Goal: Task Accomplishment & Management: Use online tool/utility

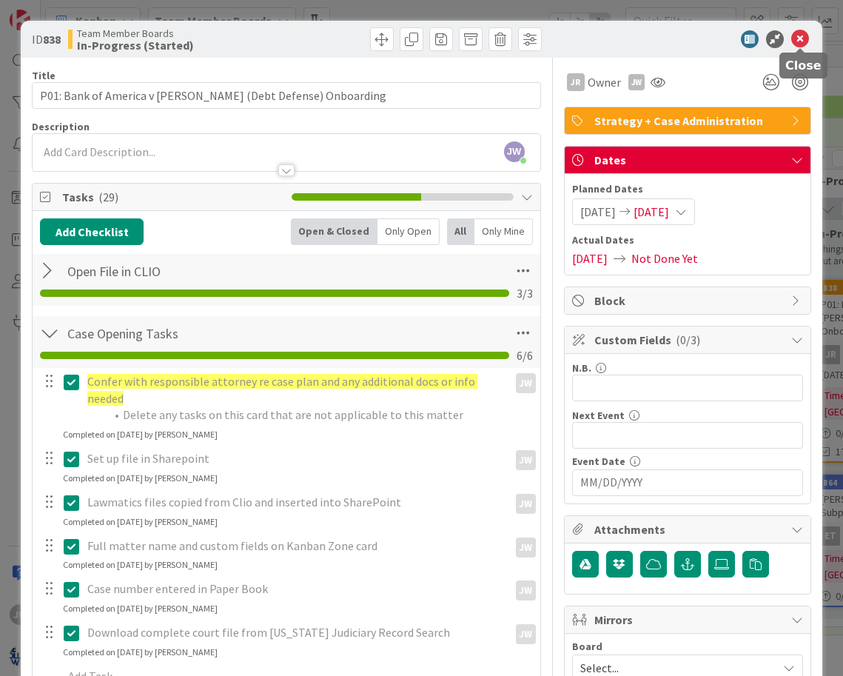
click at [800, 38] on icon at bounding box center [801, 39] width 18 height 18
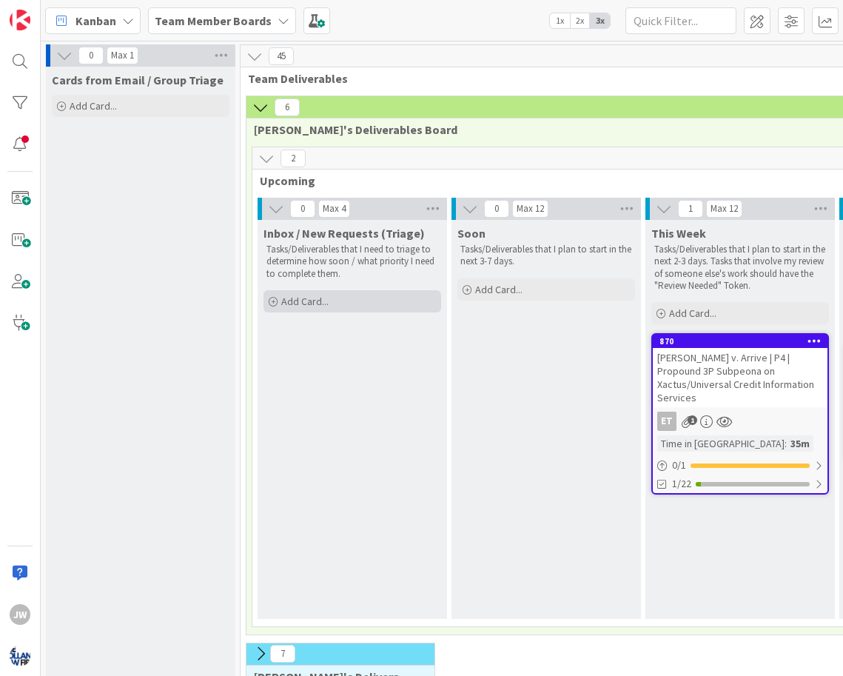
click at [344, 303] on div "Add Card..." at bounding box center [353, 301] width 178 height 22
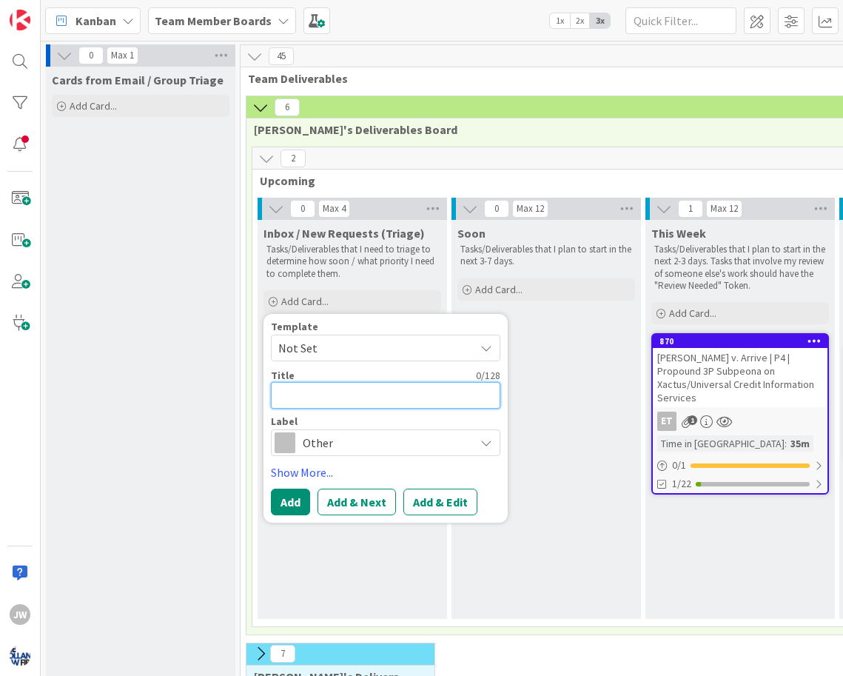
click at [369, 394] on textarea at bounding box center [386, 395] width 230 height 27
type textarea "x"
type textarea "l"
type textarea "x"
type textarea "lA"
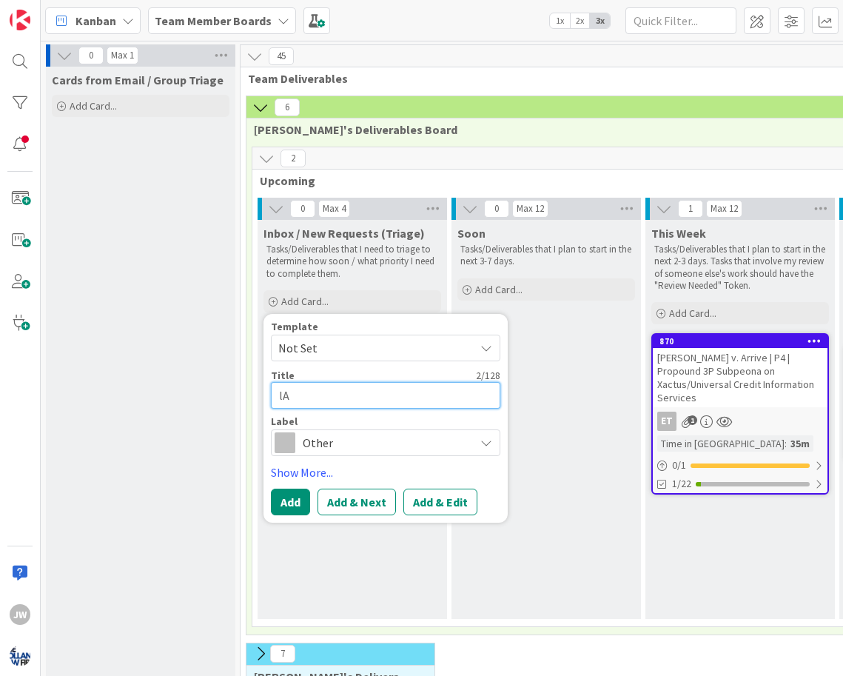
type textarea "x"
type textarea "l"
type textarea "x"
type textarea "L"
type textarea "x"
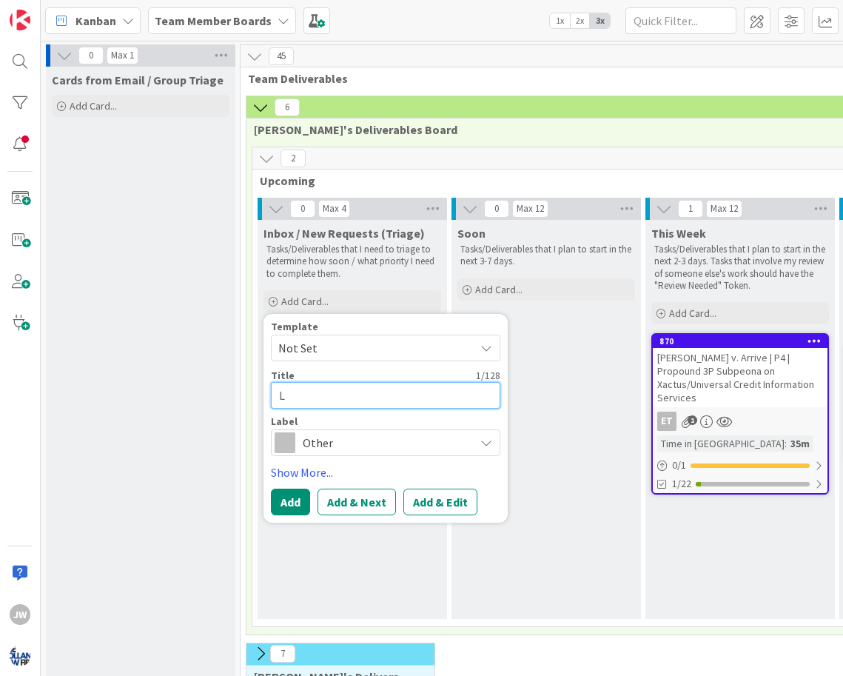
type textarea "La"
type textarea "x"
type textarea "Law"
type textarea "x"
type textarea "Law"
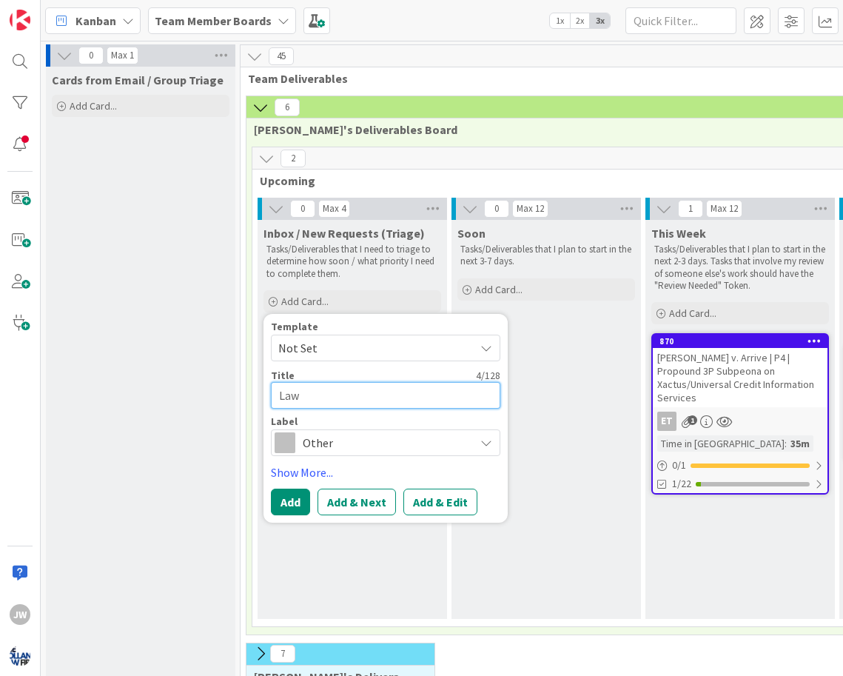
type textarea "x"
type textarea "Law L"
type textarea "x"
type textarea "Law Li"
type textarea "x"
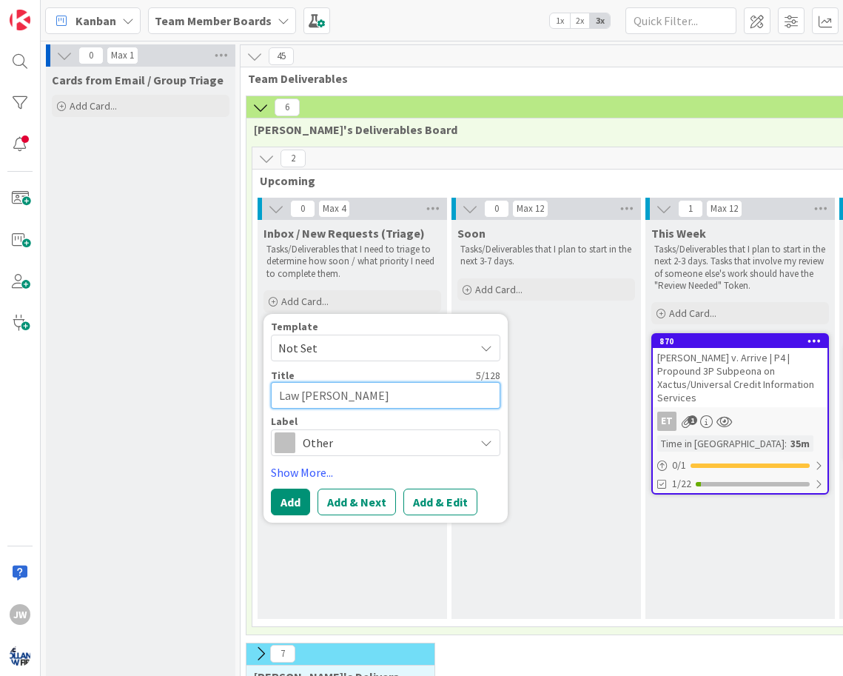
type textarea "Law Lib"
type textarea "x"
type textarea "Law Libr"
type textarea "x"
type textarea "Law Libra"
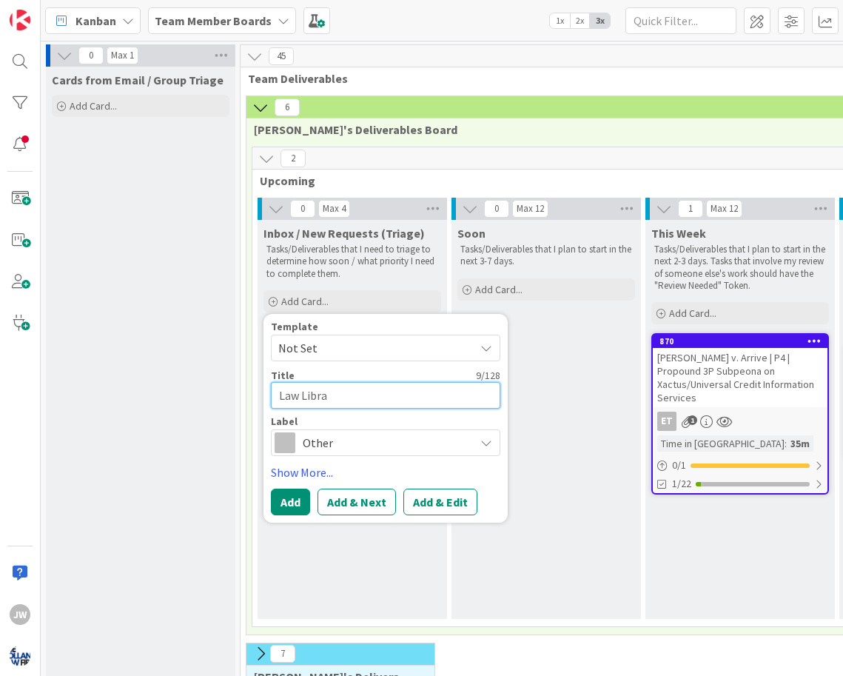
type textarea "x"
type textarea "Law Librar"
type textarea "x"
type textarea "Law Library"
type textarea "x"
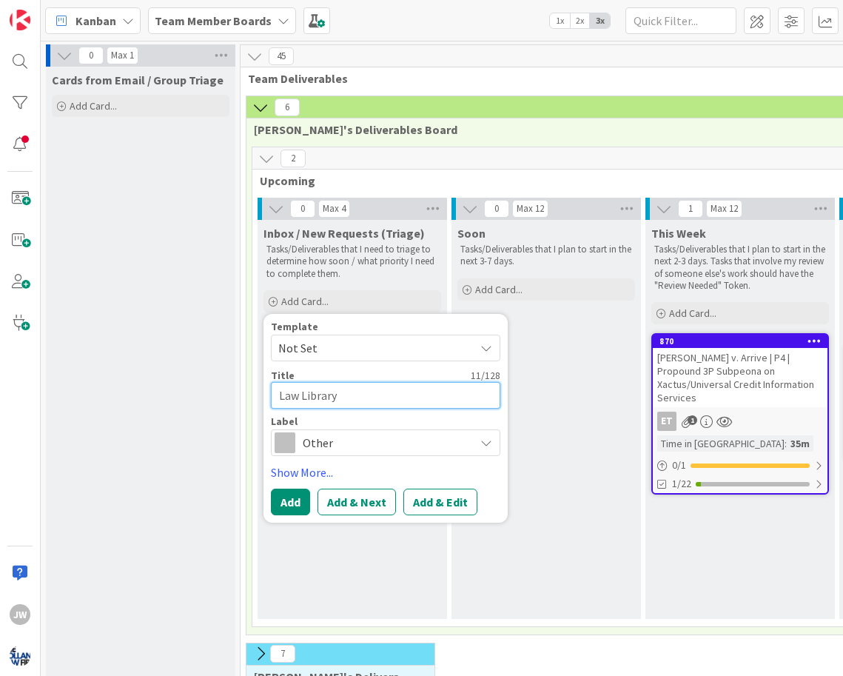
type textarea "Law Library:"
type textarea "x"
type textarea "Law Library:"
type textarea "x"
type textarea "Law Library: A"
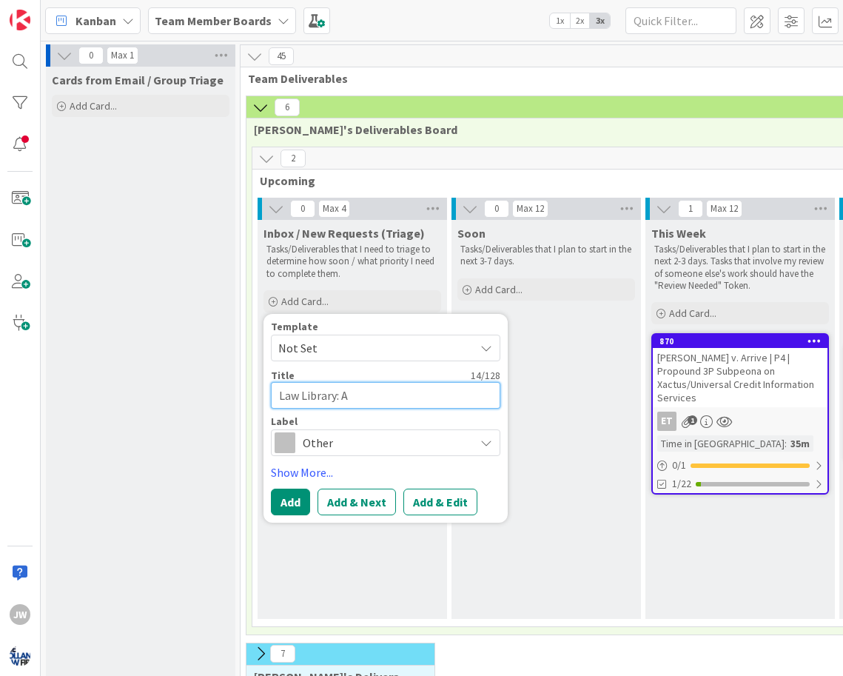
type textarea "x"
type textarea "Law Library: At"
type textarea "x"
type textarea "Law Library: Att"
type textarea "x"
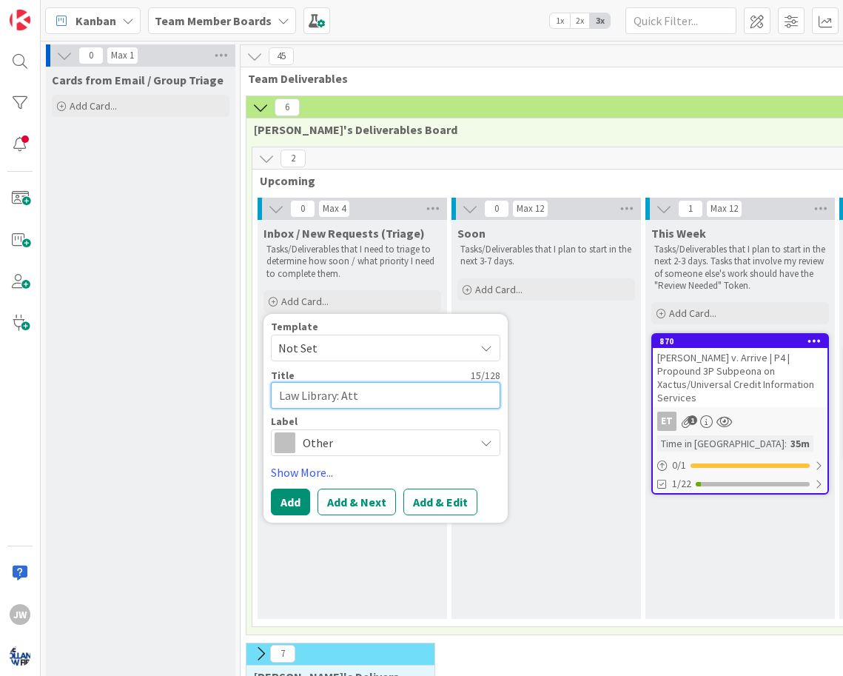
type textarea "Law Library: Atto"
type textarea "x"
type textarea "Law Library: Attor"
type textarea "x"
type textarea "Law Library: Attorn"
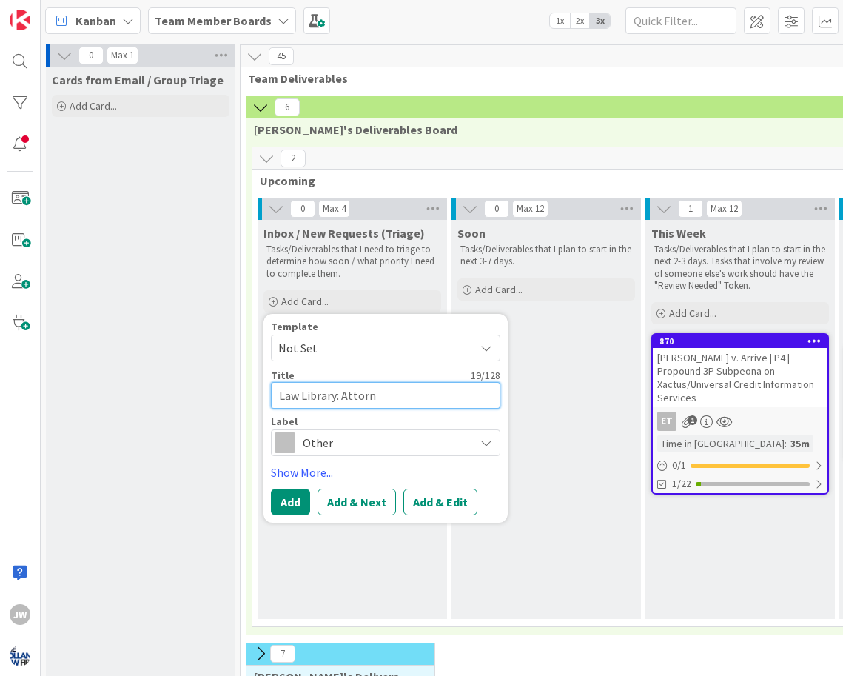
type textarea "x"
type textarea "Law Library: Attorne"
type textarea "x"
type textarea "Law Library: Attorney"
type textarea "x"
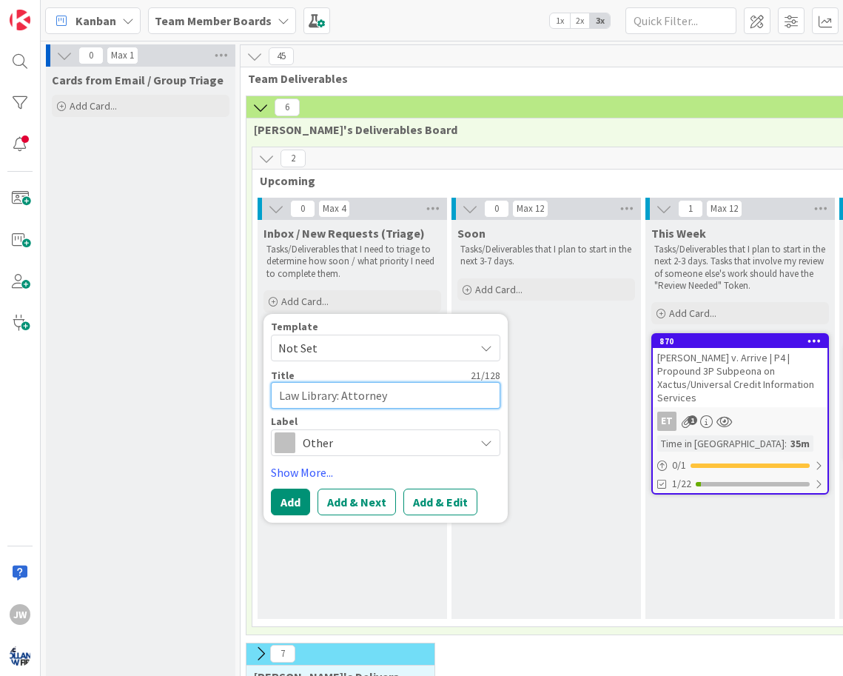
type textarea "Law Library: Attorney"
type textarea "x"
type textarea "Law Library: Attorney A"
type textarea "x"
type textarea "Law Library: Attorney"
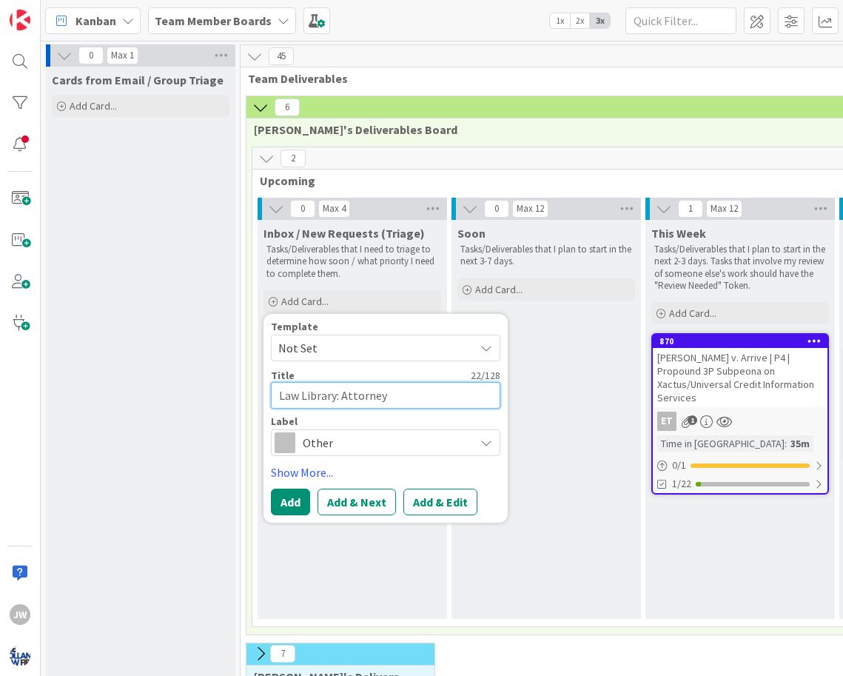
type textarea "x"
type textarea "Law Library: Attorney F"
type textarea "x"
type textarea "Law Library: Attorney Fe"
type textarea "x"
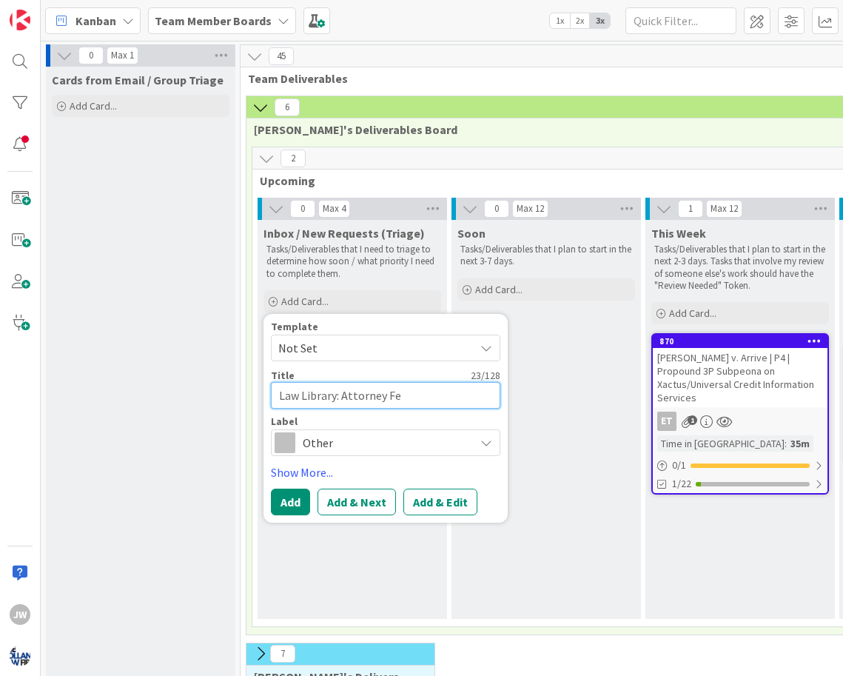
type textarea "Law Library: Attorney Fee"
type textarea "x"
type textarea "Law Library: Attorney Fee"
type textarea "x"
type textarea "Law Library: Attorney Fee A"
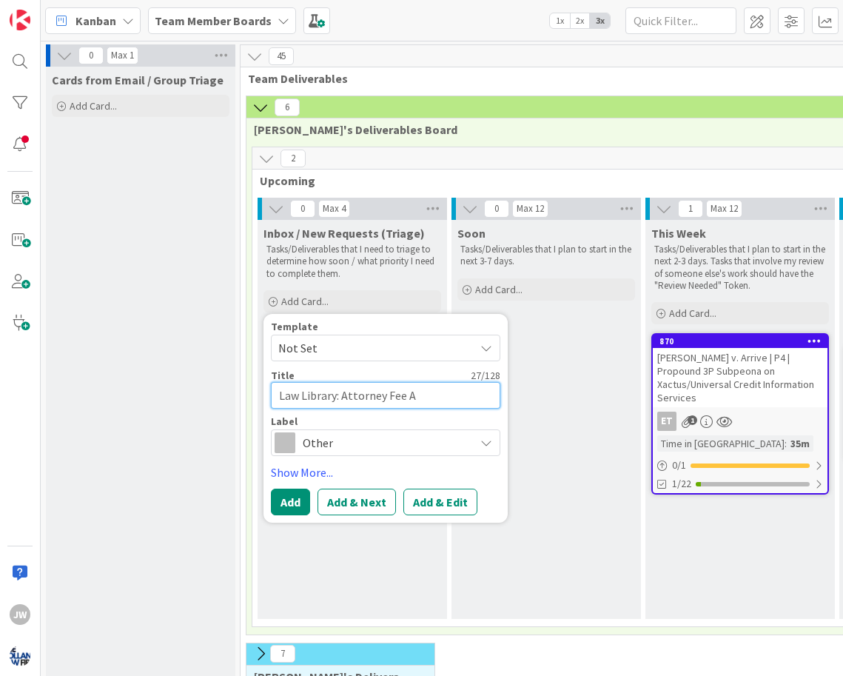
type textarea "x"
type textarea "Law Library: Attorney Fee Af"
type textarea "x"
type textarea "Law Library: Attorney Fee Aff"
type textarea "x"
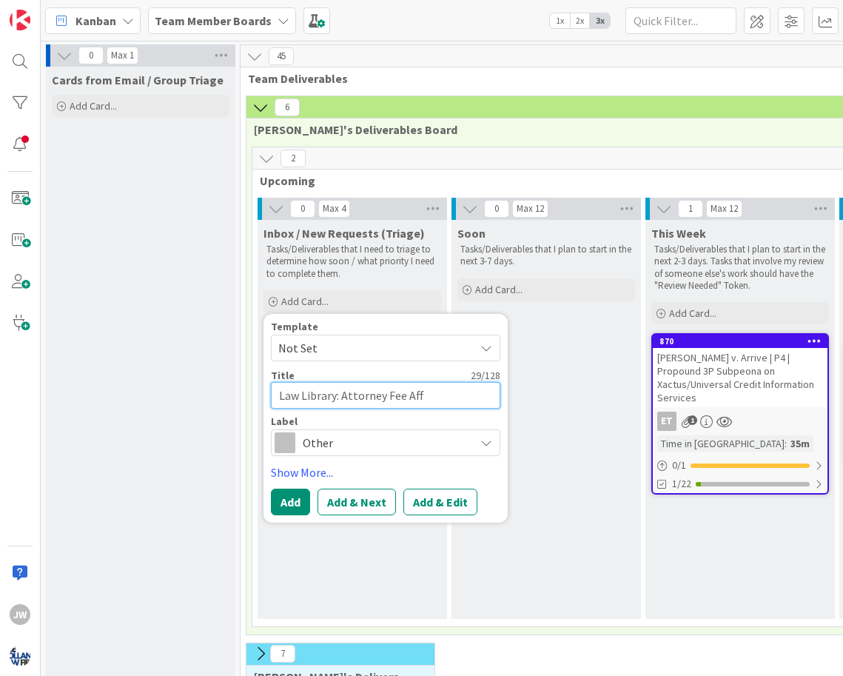
type textarea "Law Library: Attorney Fee Affi"
type textarea "x"
type textarea "Law Library: Attorney Fee Affid"
type textarea "x"
type textarea "Law Library: Attorney Fee Affida"
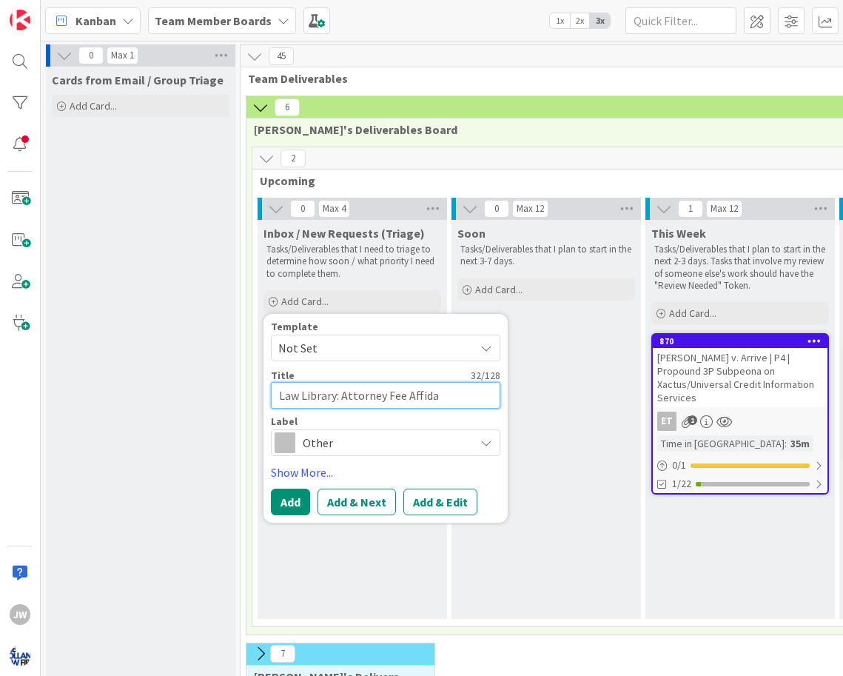
type textarea "x"
type textarea "Law Library: Attorney Fee Affidav"
type textarea "x"
type textarea "Law Library: Attorney Fee Affidavi"
type textarea "x"
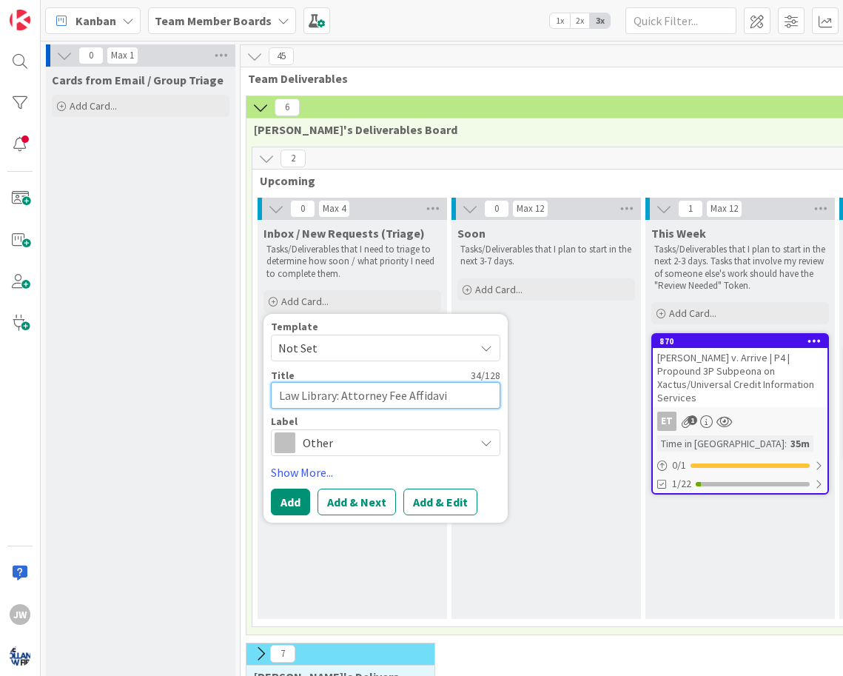
type textarea "Law Library: Attorney Fee Affidavit"
type textarea "x"
type textarea "Law Library: Attorney Fee Affidavit"
type textarea "x"
type textarea "Law Library: Attorney Fee Affidavit P"
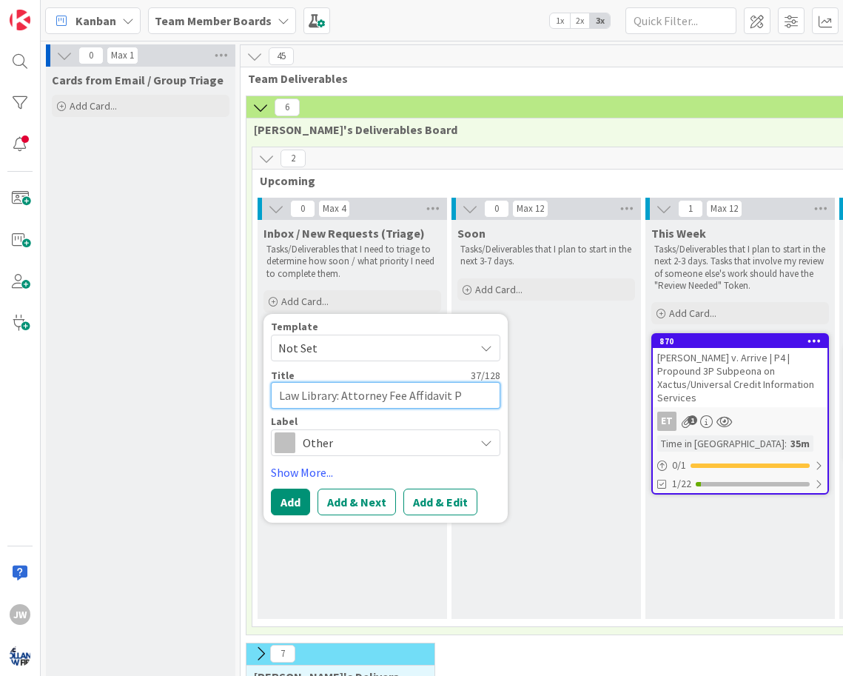
type textarea "x"
type textarea "Law Library: Attorney Fee Affidavit Pr"
type textarea "x"
type textarea "Law Library: Attorney Fee Affidavit Pro"
type textarea "x"
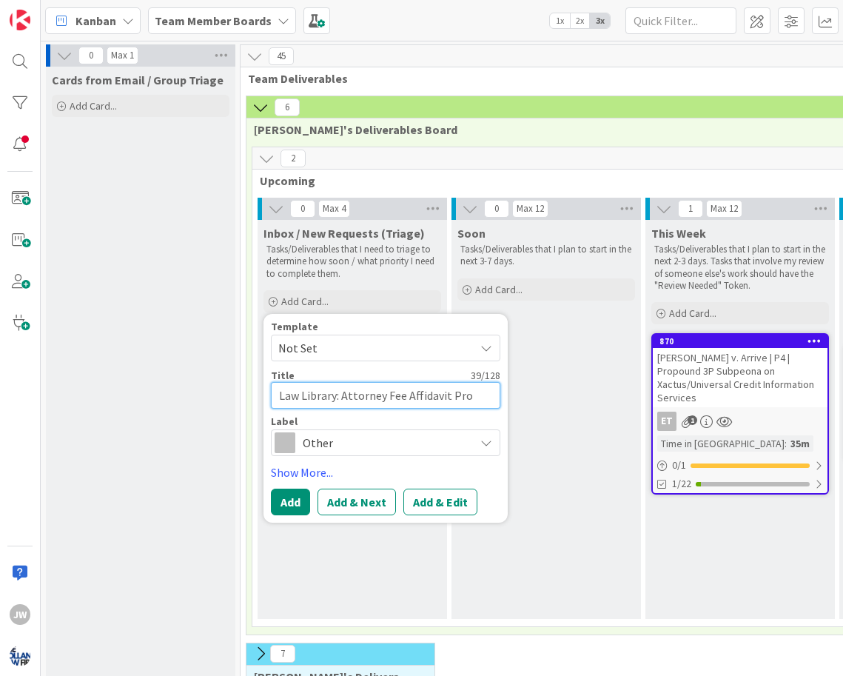
type textarea "Law Library: Attorney Fee Affidavit Proj"
type textarea "x"
type textarea "Law Library: Attorney Fee Affidavit Proje"
type textarea "x"
type textarea "Law Library: Attorney Fee Affidavit Projec"
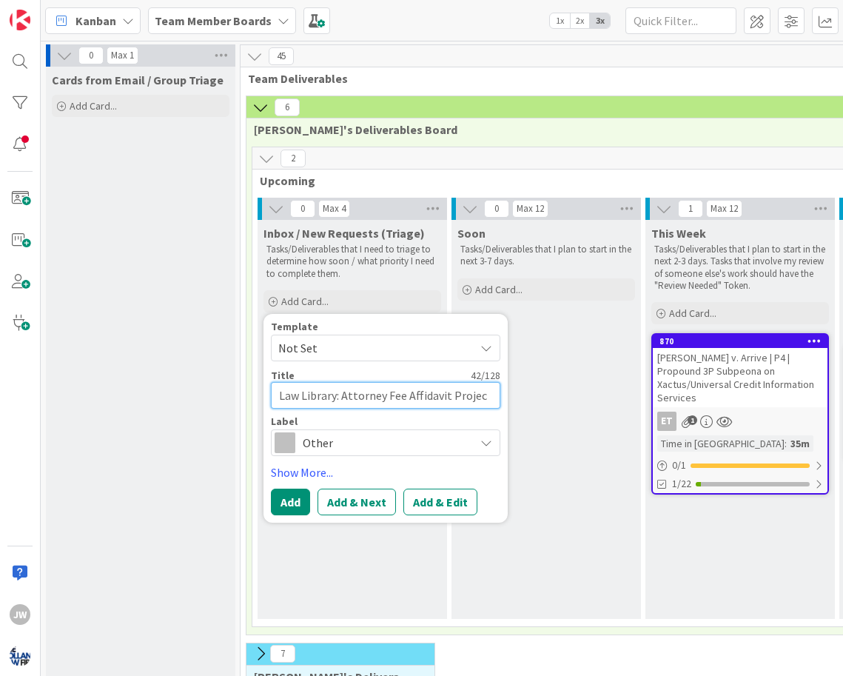
type textarea "x"
type textarea "Law Library: Attorney Fee Affidavit Project"
click at [364, 435] on span "Other" at bounding box center [385, 442] width 164 height 21
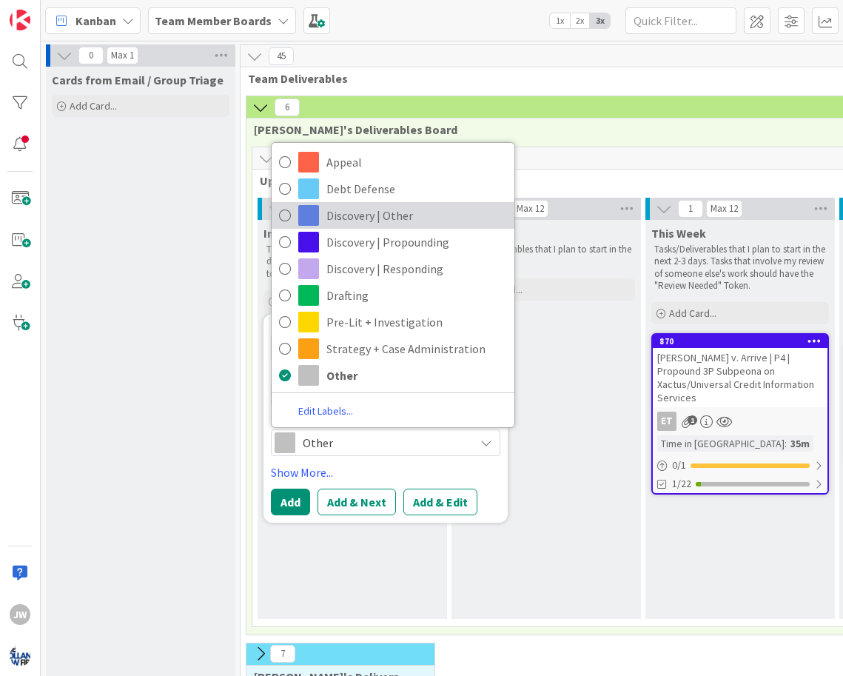
click at [419, 222] on span "Discovery | Other" at bounding box center [417, 215] width 181 height 22
type textarea "x"
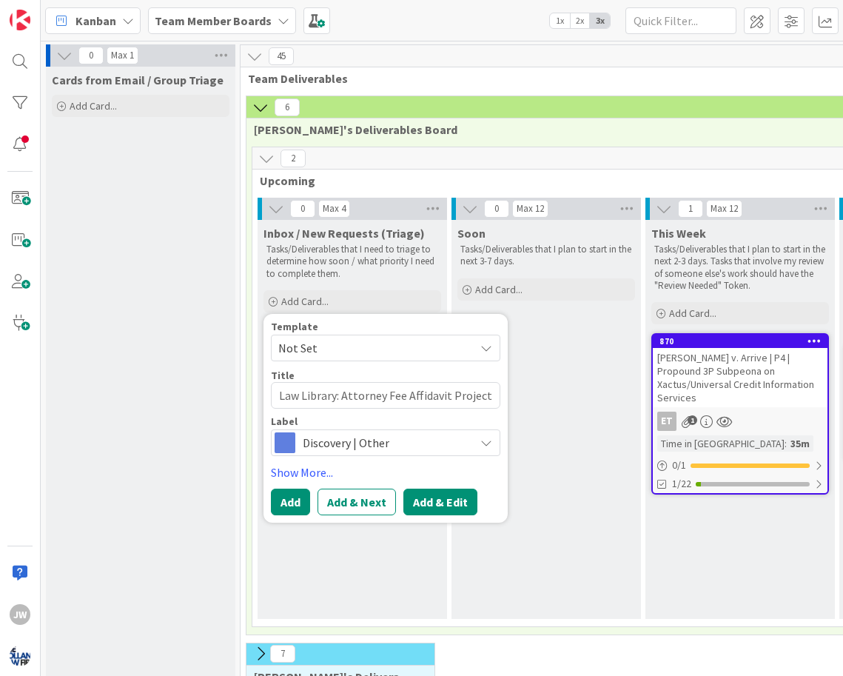
click at [446, 500] on button "Add & Edit" at bounding box center [441, 502] width 74 height 27
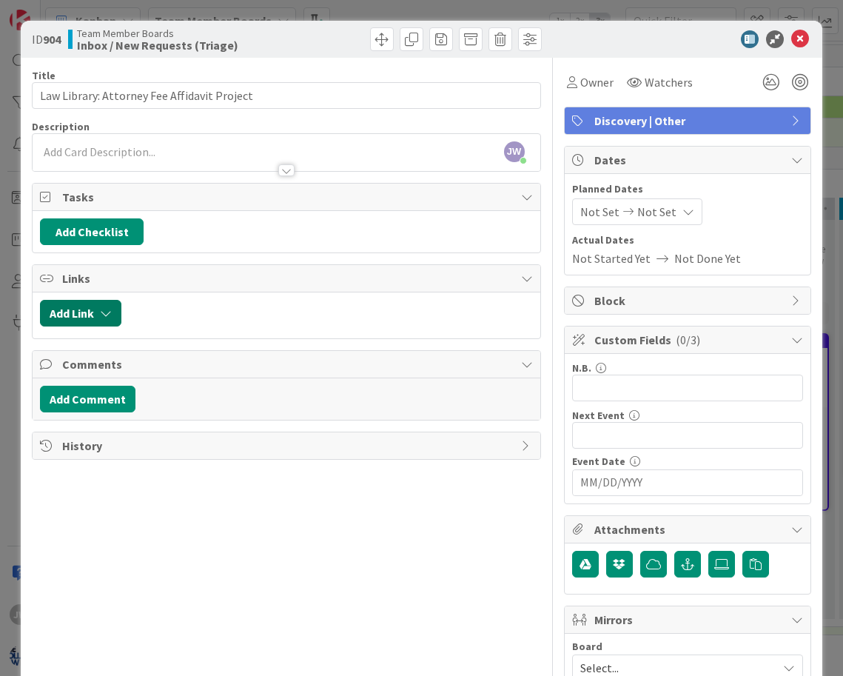
click at [107, 309] on icon "button" at bounding box center [106, 313] width 12 height 12
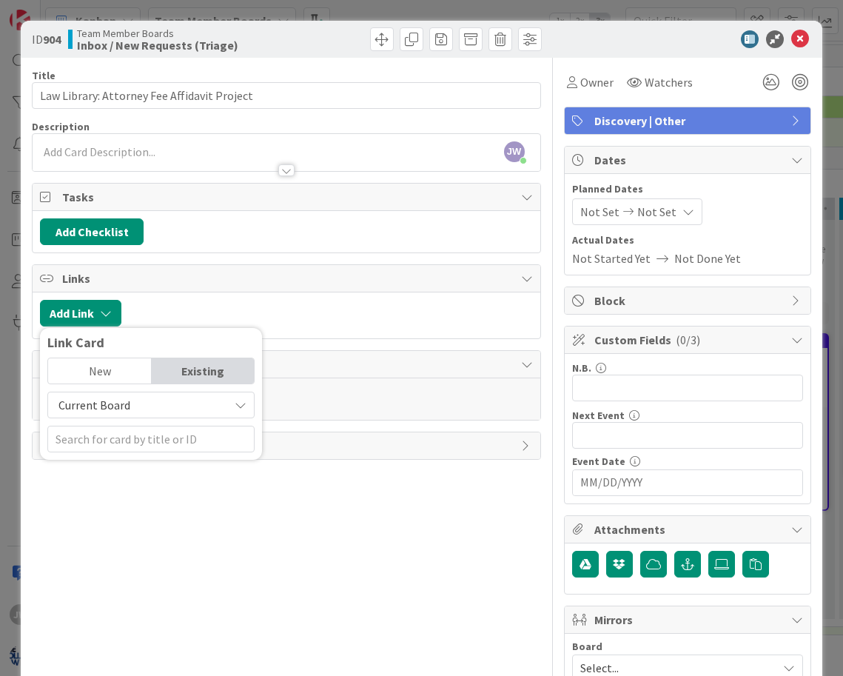
click at [161, 398] on span "Current Board" at bounding box center [139, 405] width 166 height 21
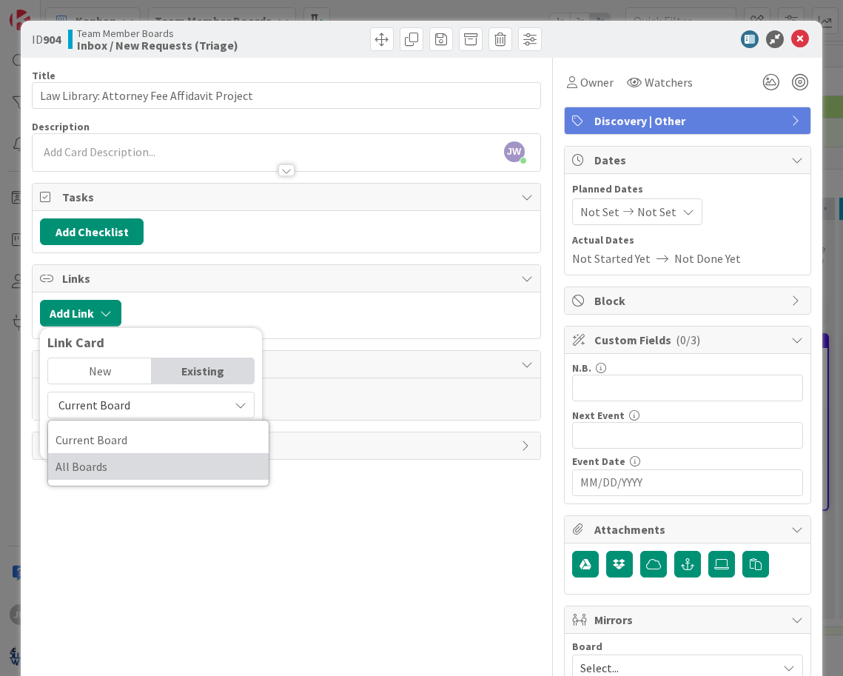
click at [121, 465] on span "All Boards" at bounding box center [159, 466] width 206 height 22
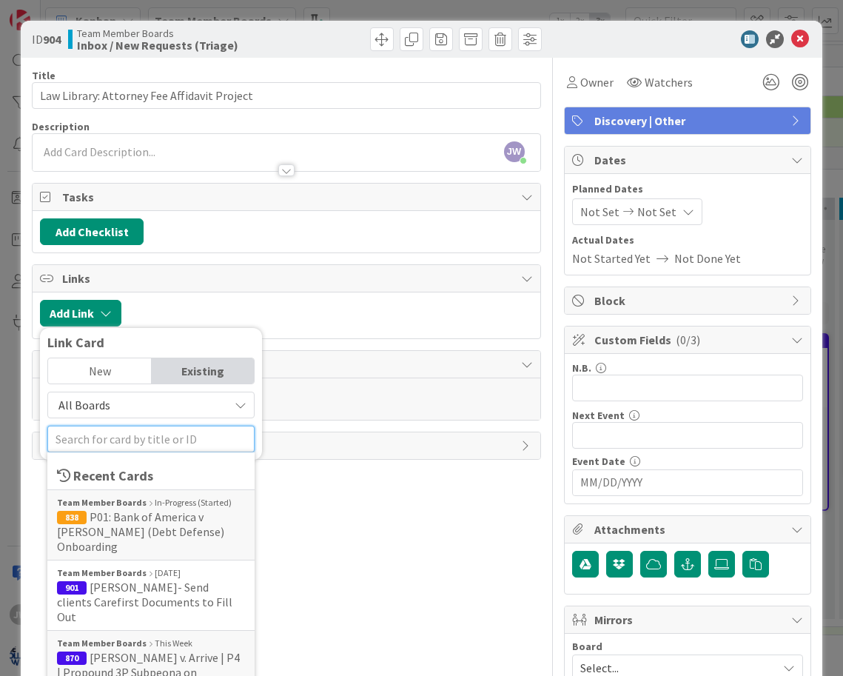
click at [118, 436] on input "text" at bounding box center [150, 439] width 207 height 27
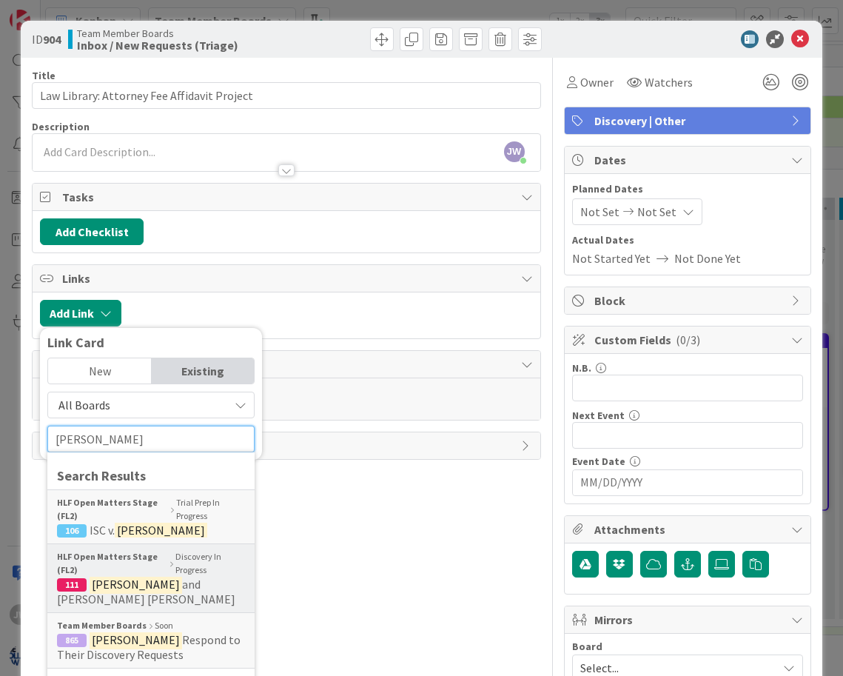
type input "anderson"
click at [172, 581] on span "and Deihl v. Hammerman" at bounding box center [146, 592] width 178 height 30
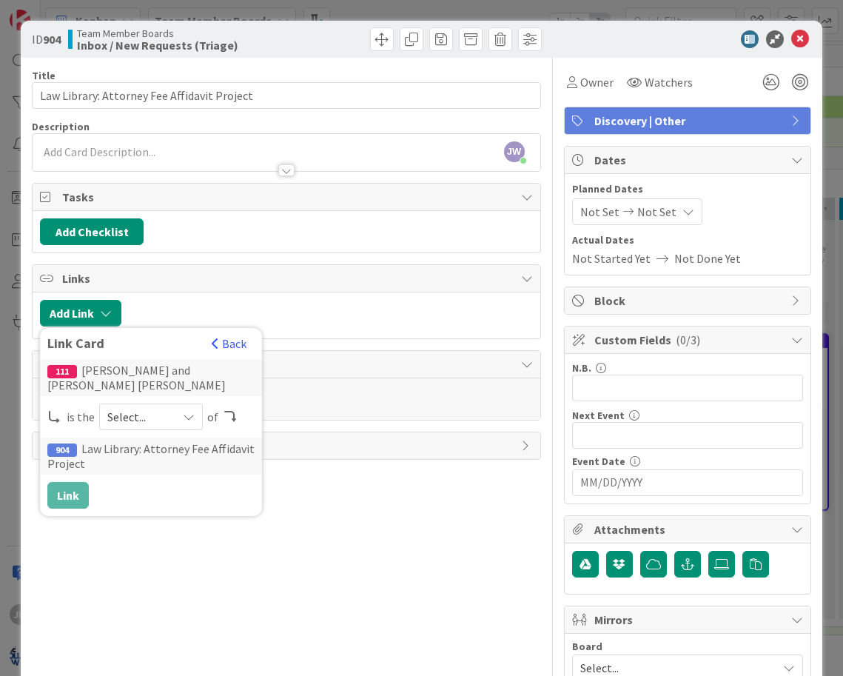
click at [114, 426] on span "Select..." at bounding box center [138, 417] width 62 height 21
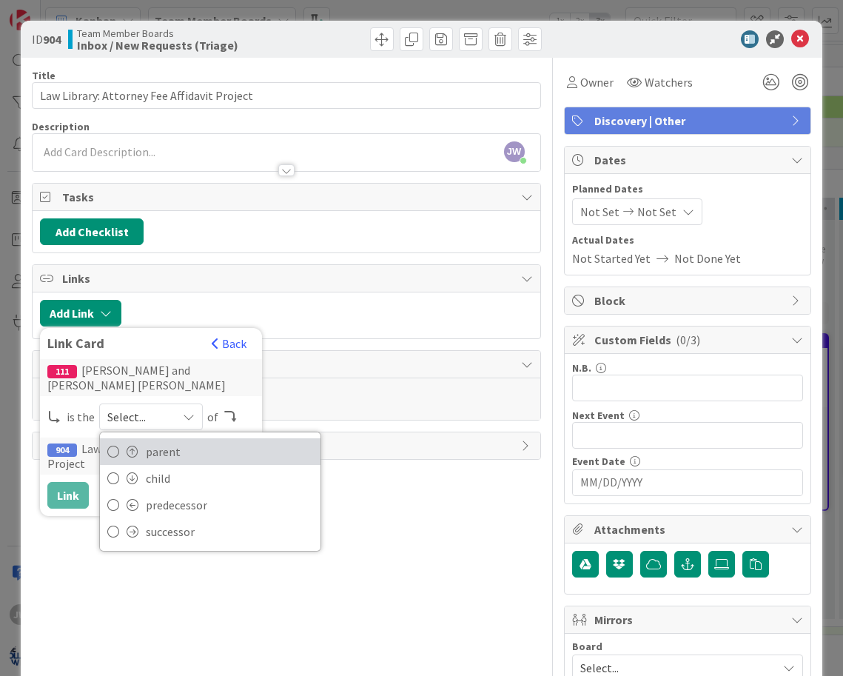
click at [138, 452] on link "parent" at bounding box center [210, 451] width 221 height 27
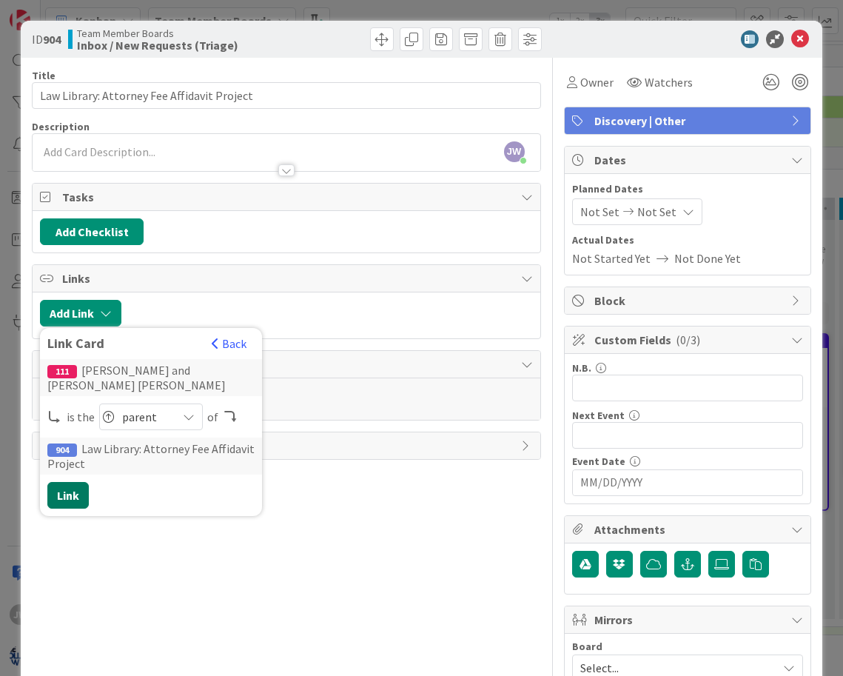
click at [87, 493] on button "Link" at bounding box center [67, 495] width 41 height 27
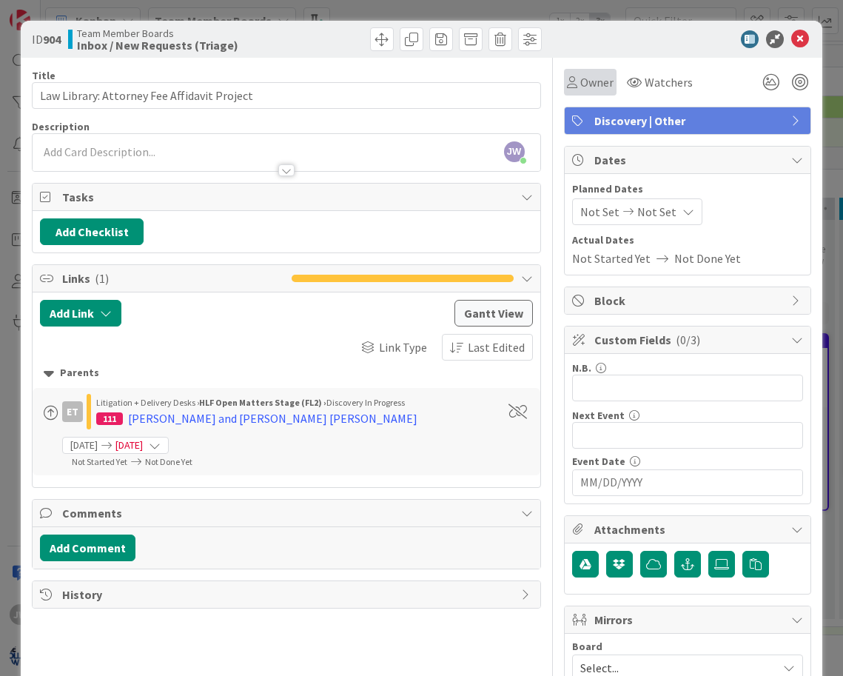
click at [592, 80] on span "Owner" at bounding box center [597, 82] width 33 height 18
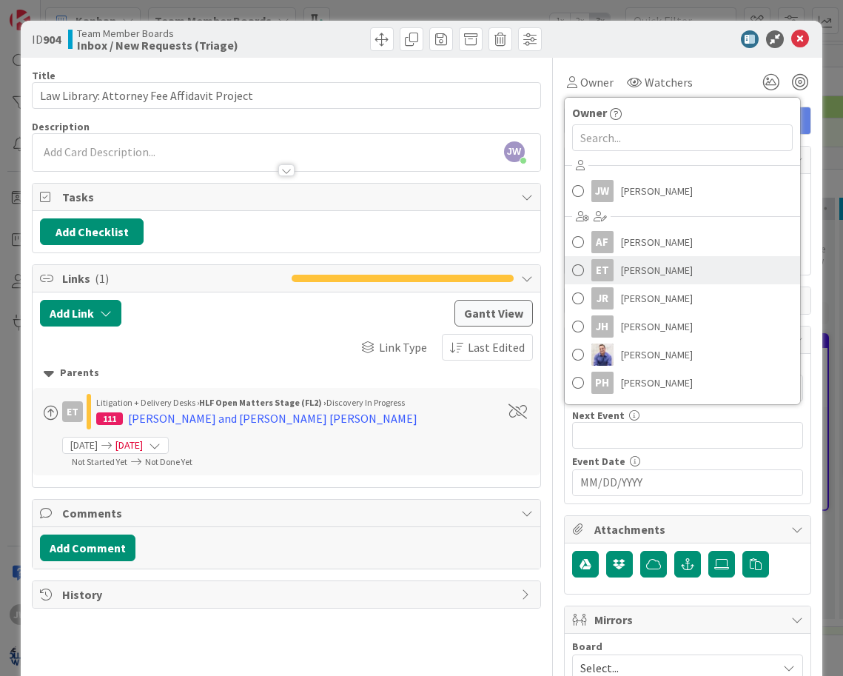
click at [630, 261] on span "Emanwel Turnbull" at bounding box center [657, 270] width 72 height 22
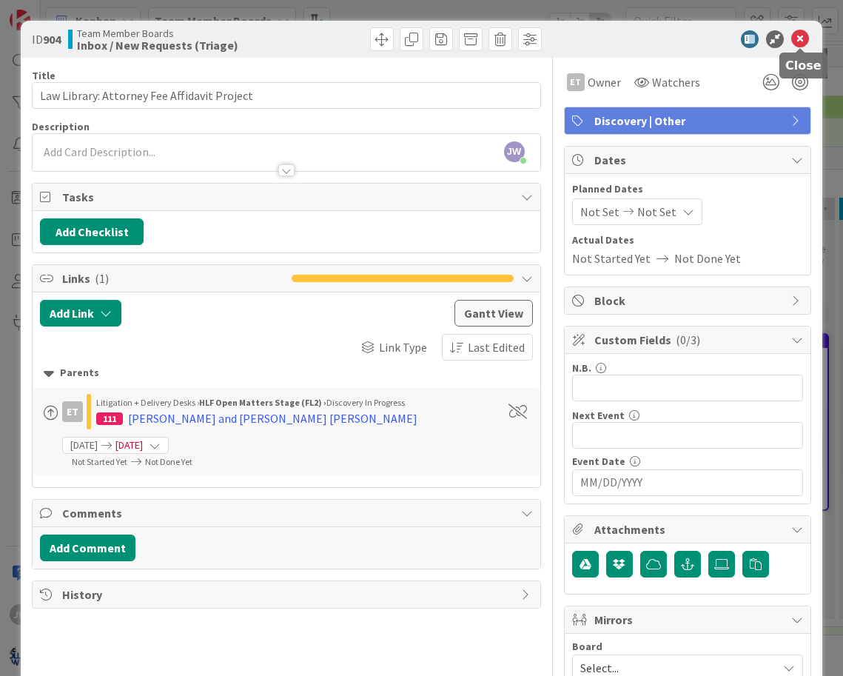
click at [795, 36] on icon at bounding box center [801, 39] width 18 height 18
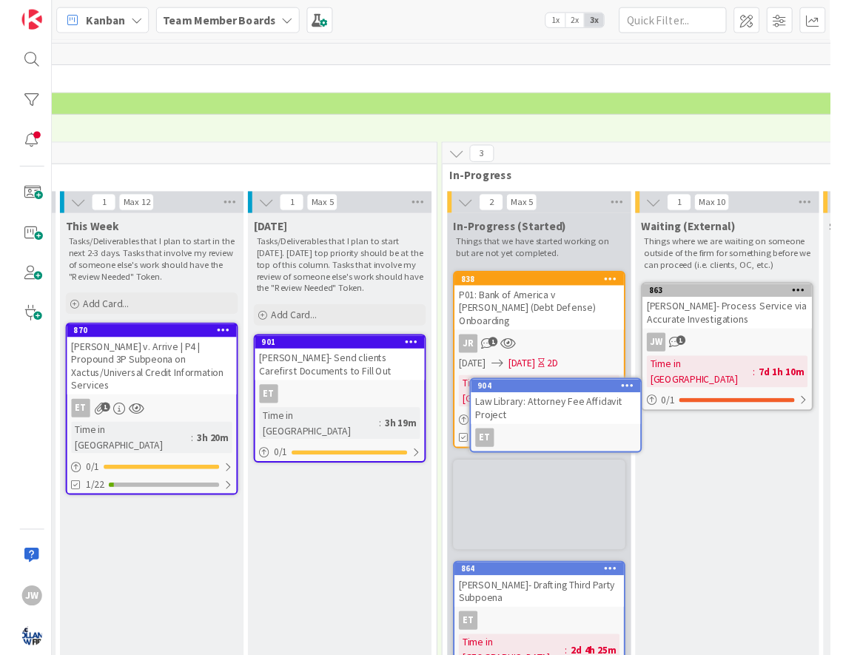
scroll to position [0, 600]
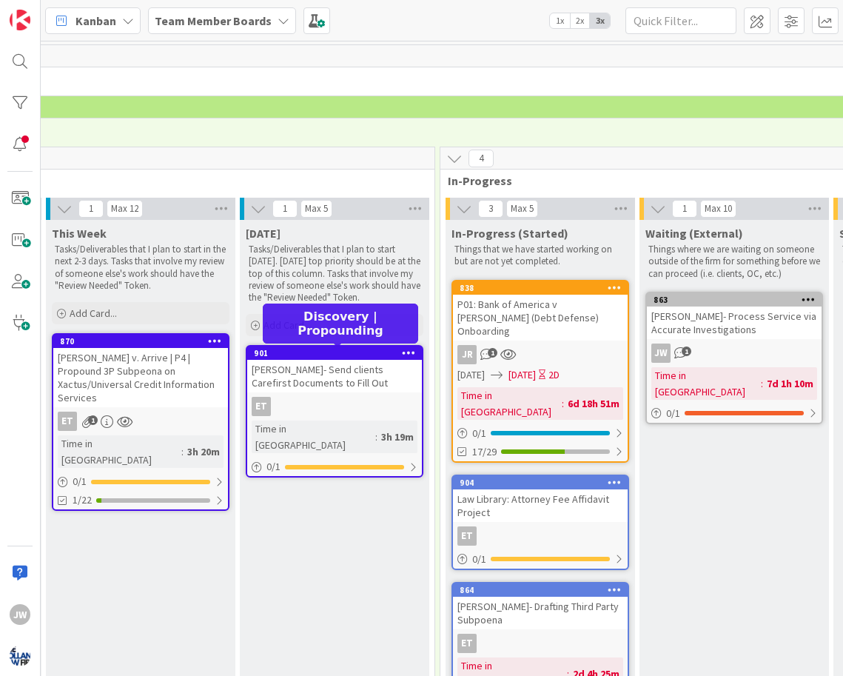
click at [341, 353] on div "901" at bounding box center [338, 353] width 168 height 10
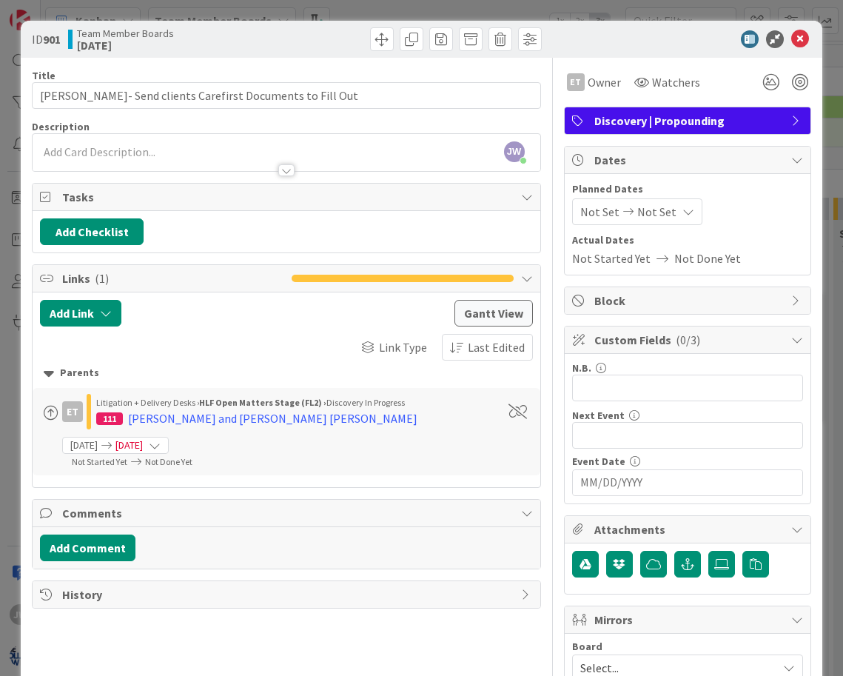
click at [640, 116] on span "Discovery | Propounding" at bounding box center [690, 121] width 190 height 18
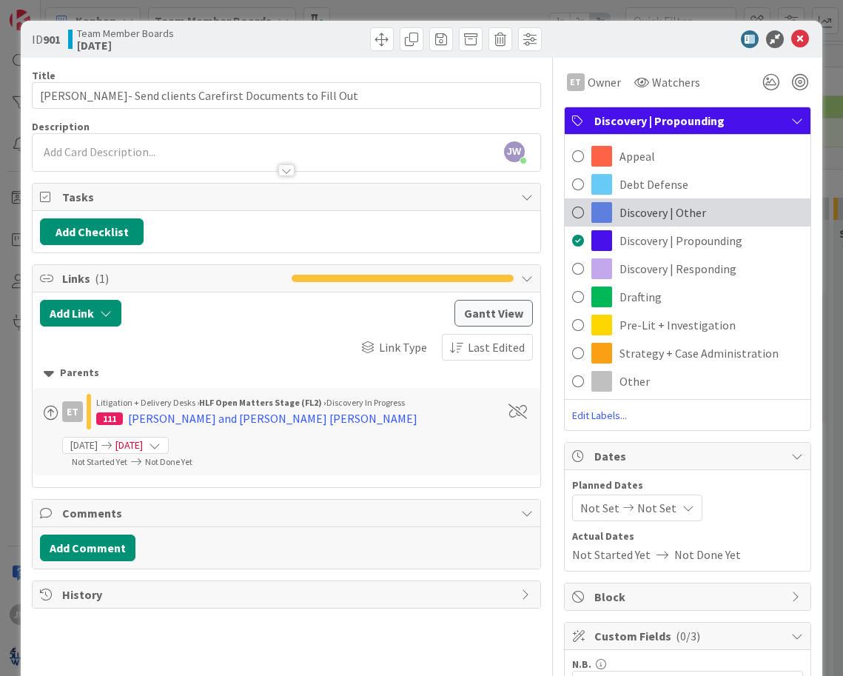
click at [646, 224] on div "Discovery | Other" at bounding box center [688, 212] width 246 height 28
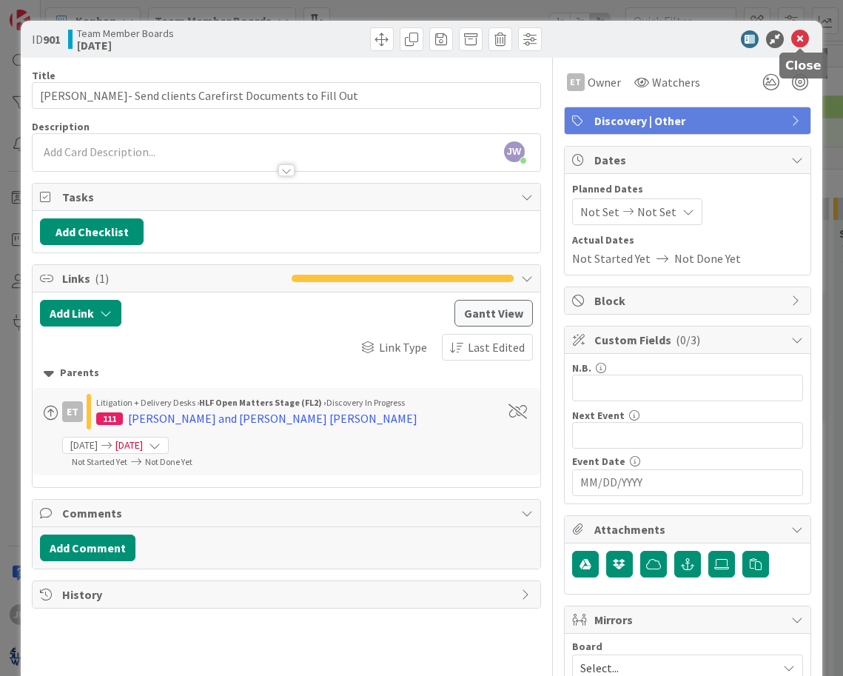
click at [806, 43] on icon at bounding box center [801, 39] width 18 height 18
